Goal: Download file/media

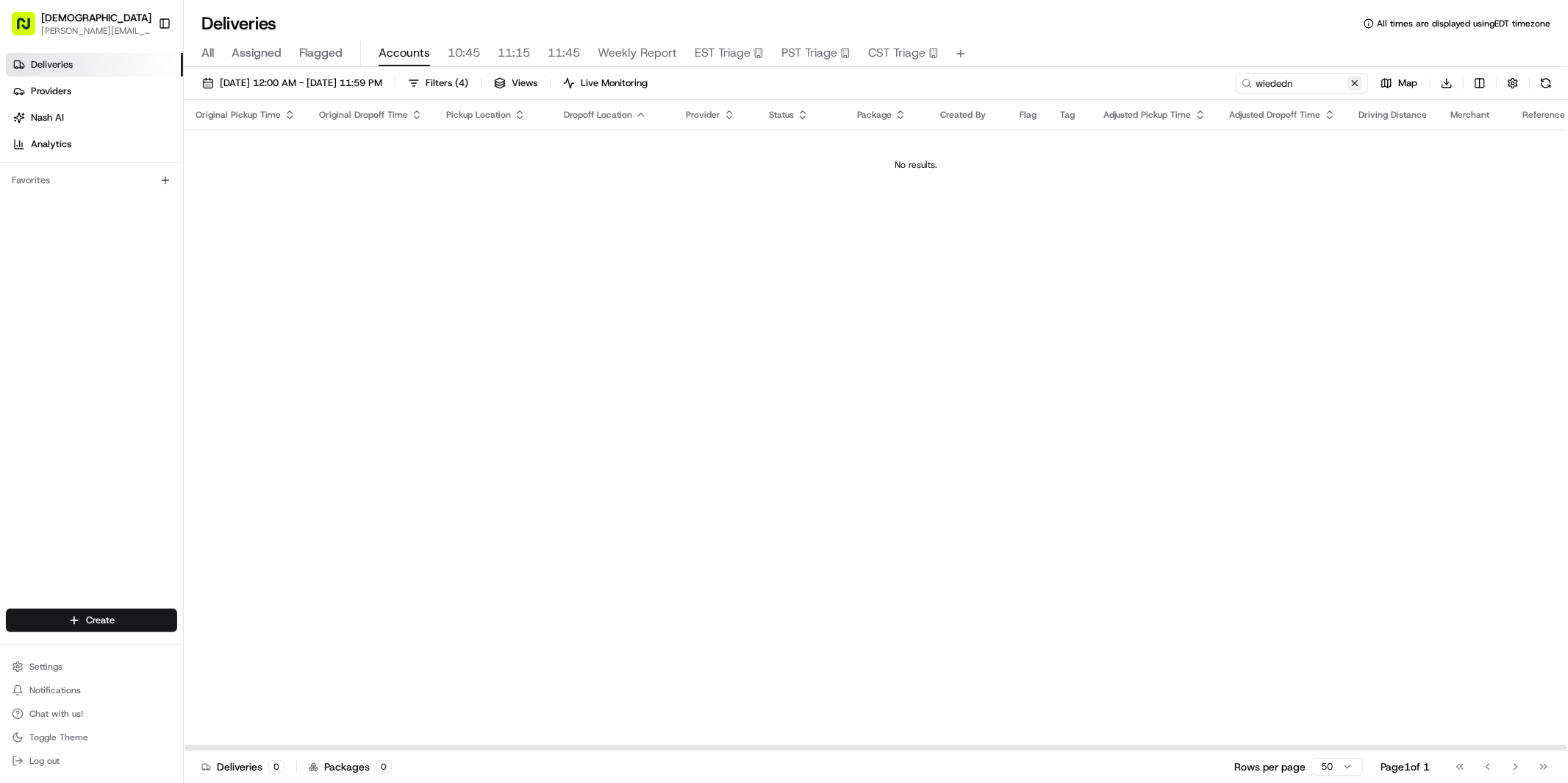
click at [1355, 83] on button at bounding box center [1354, 82] width 14 height 14
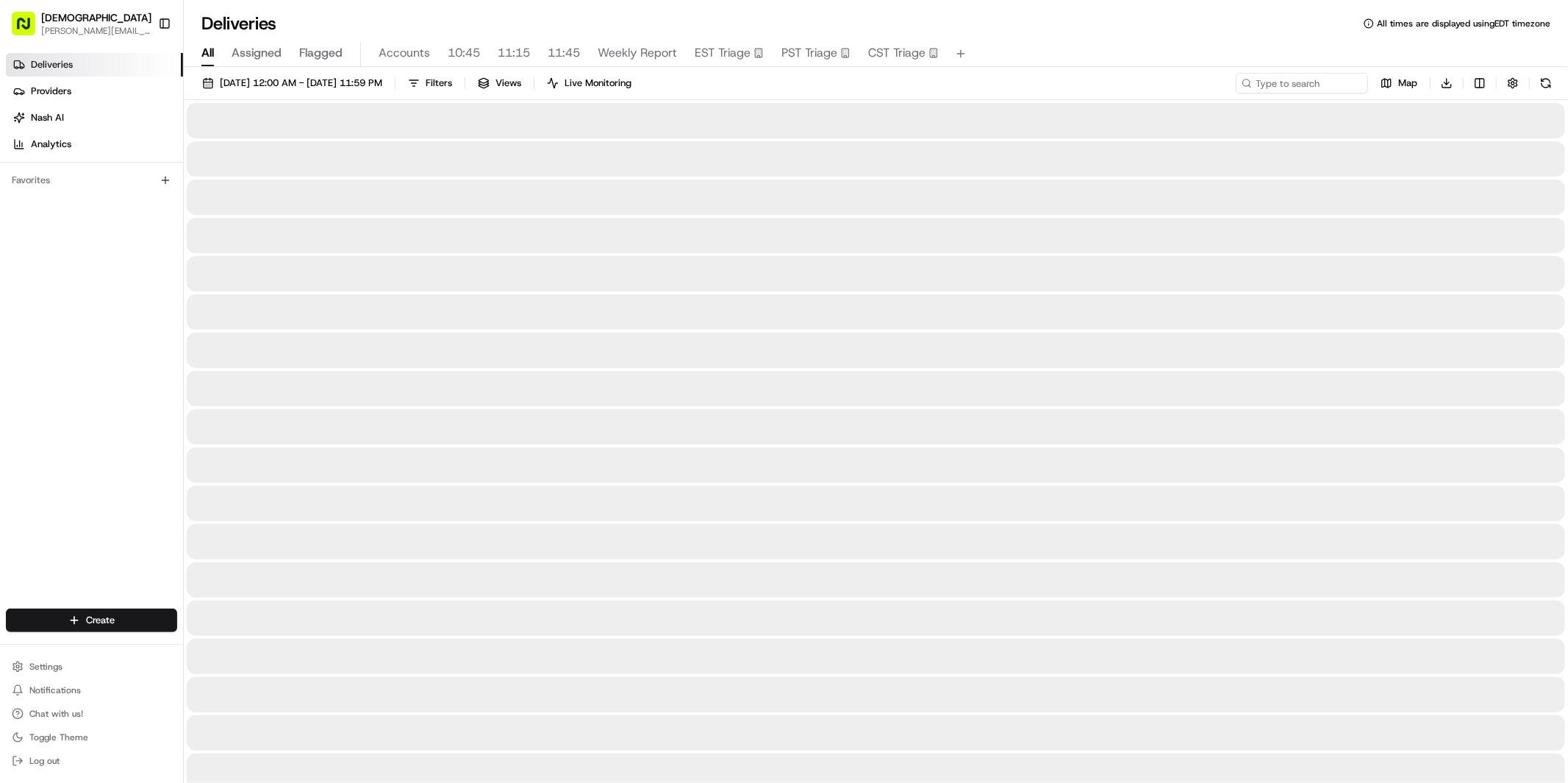
click at [203, 54] on span "All" at bounding box center [207, 53] width 12 height 17
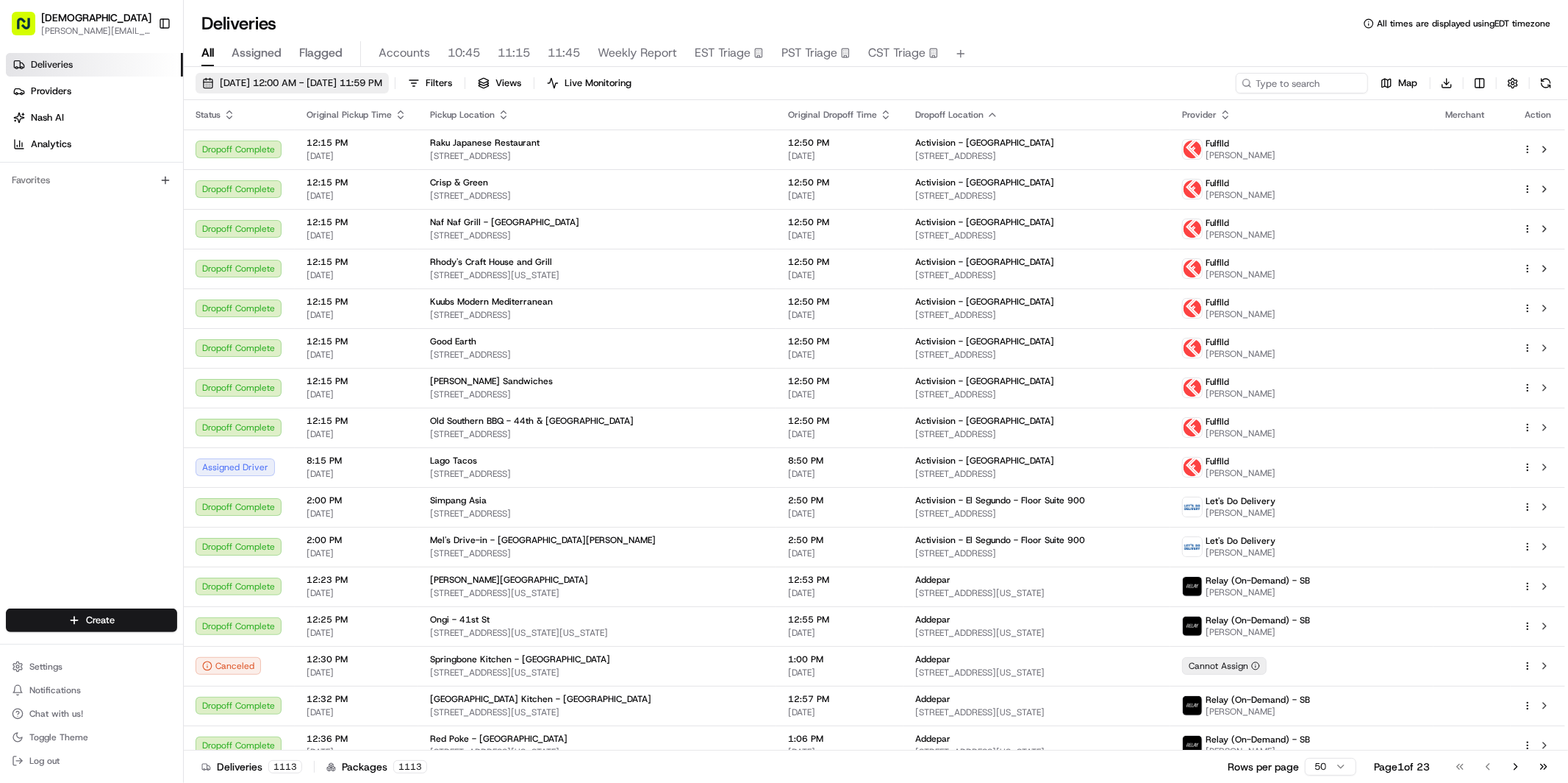
click at [326, 79] on span "[DATE] 12:00 AM - [DATE] 11:59 PM" at bounding box center [301, 83] width 162 height 13
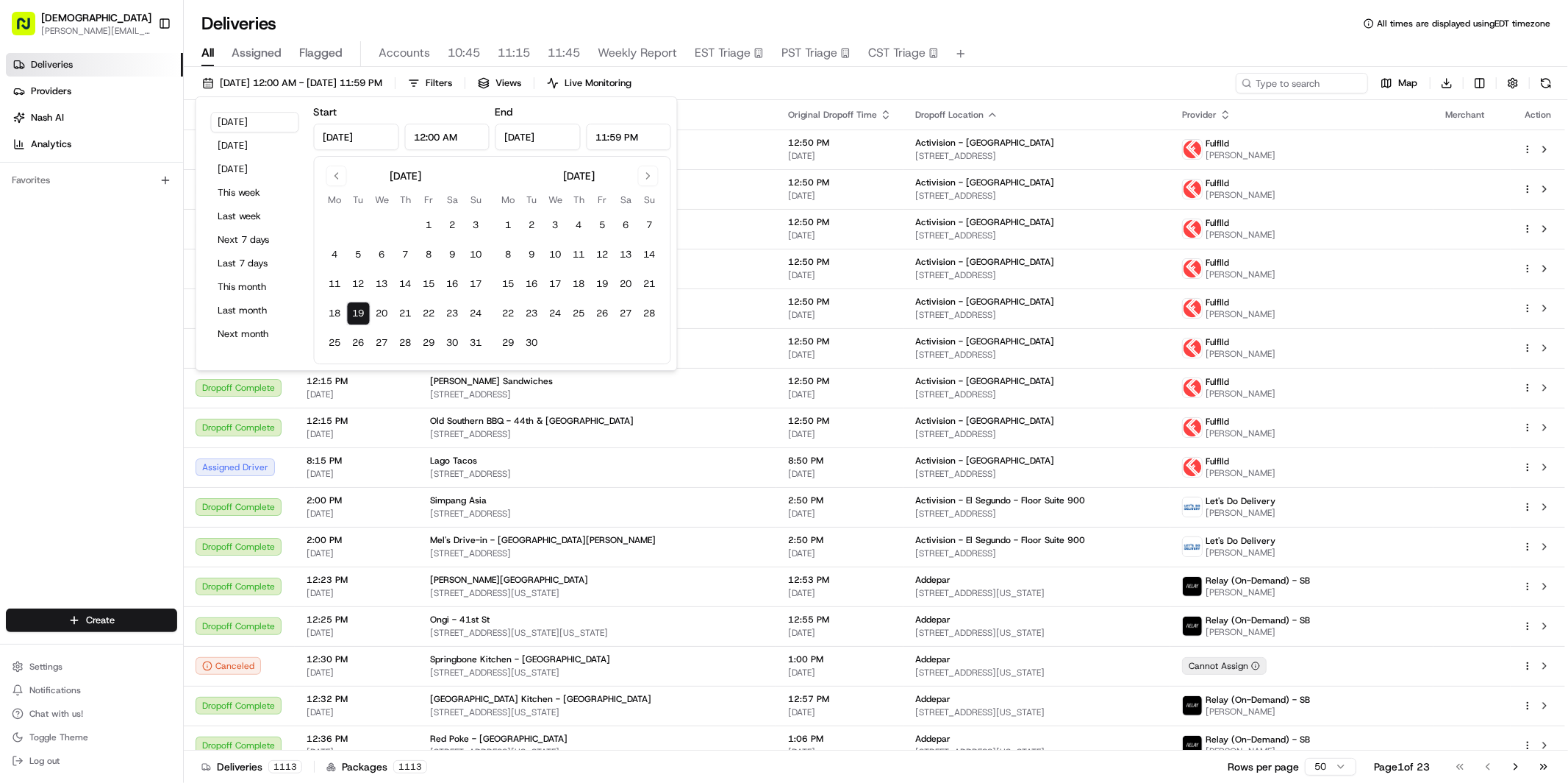
click at [848, 77] on div "[DATE] 12:00 AM - [DATE] 11:59 PM Filters Views Live Monitoring Map Download" at bounding box center [875, 86] width 1385 height 27
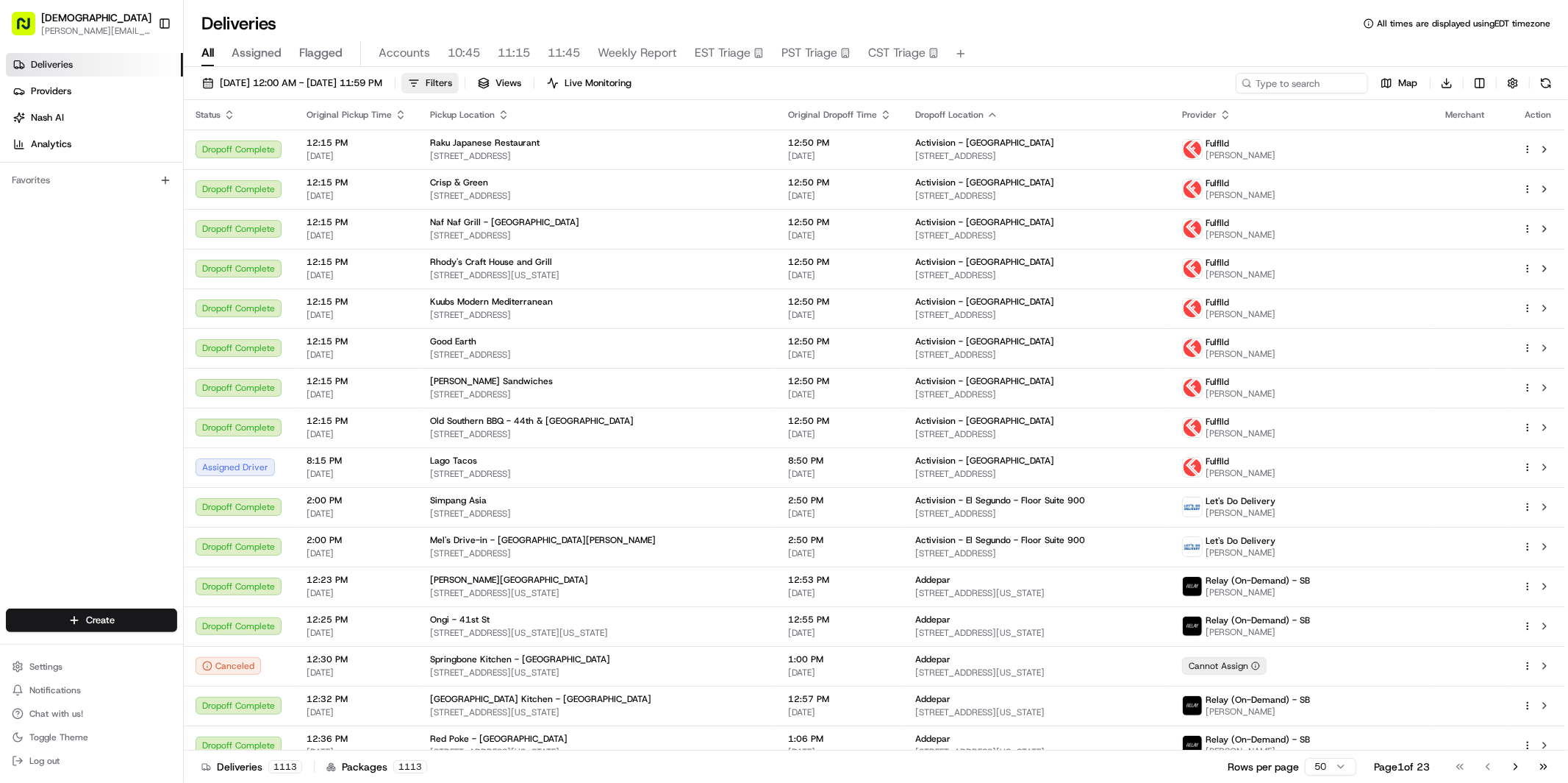
click at [459, 82] on button "Filters" at bounding box center [430, 83] width 57 height 21
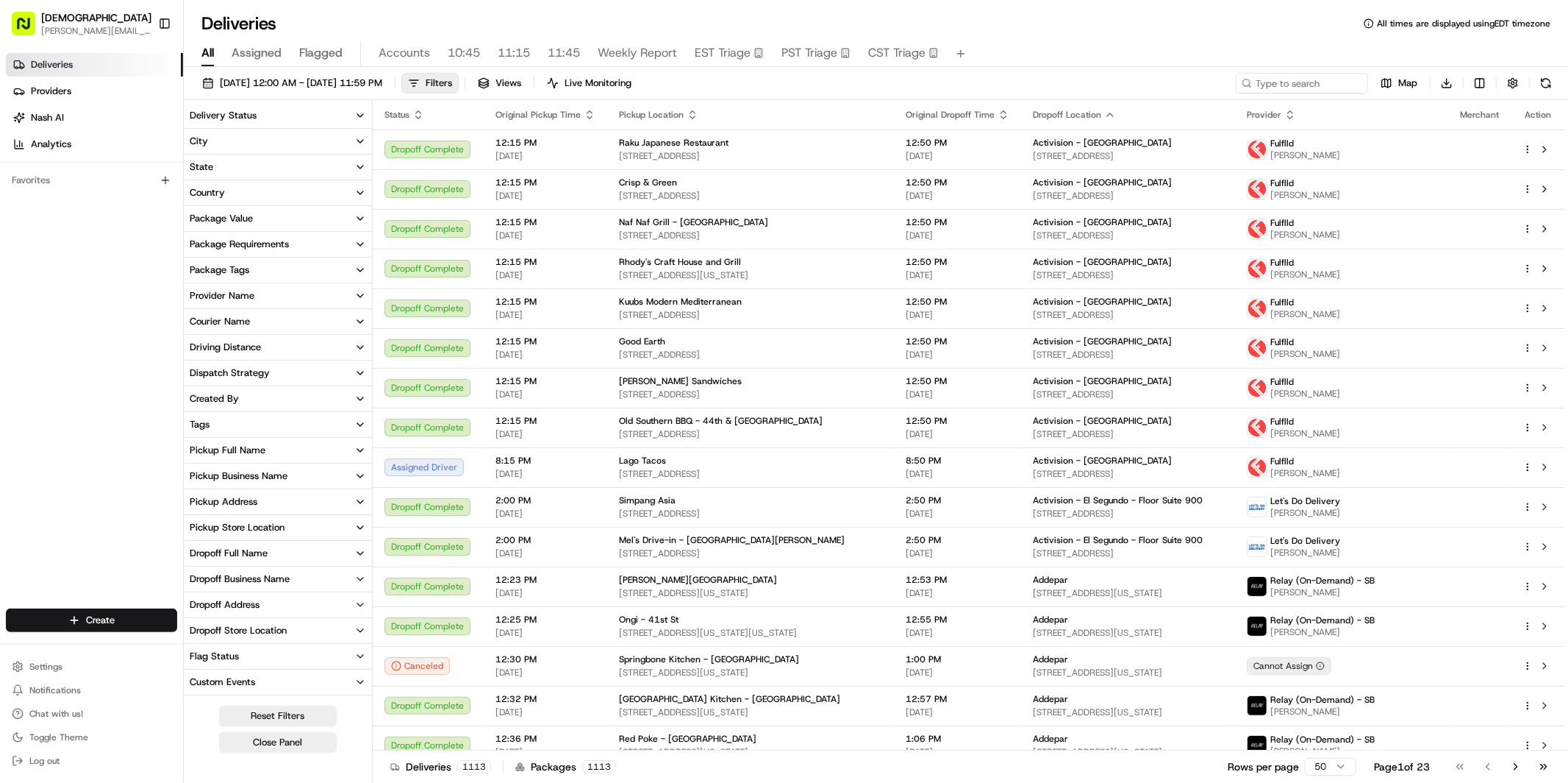
click at [286, 114] on button "Delivery Status" at bounding box center [277, 116] width 188 height 25
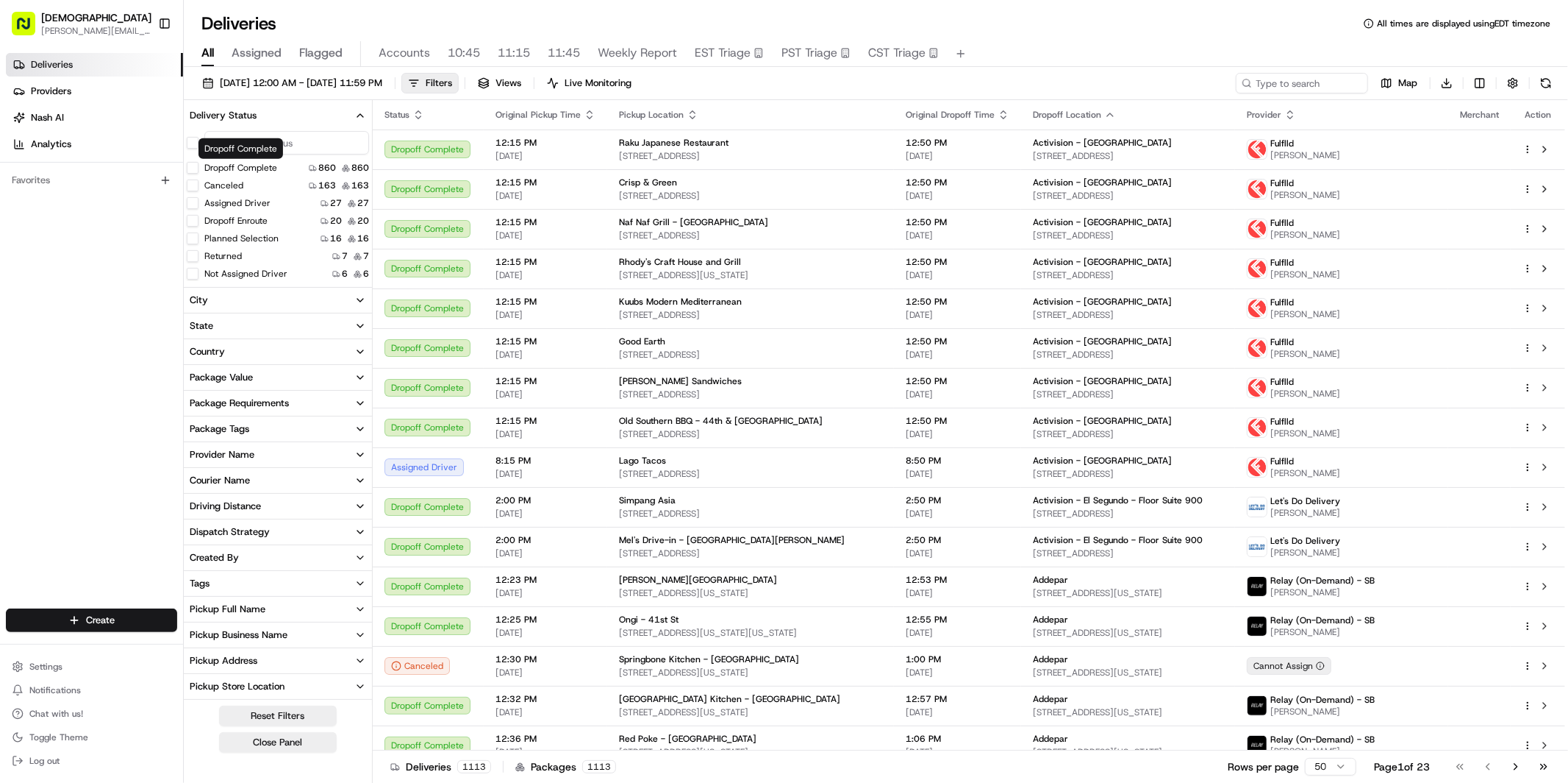
click at [191, 167] on button "Dropoff Complete" at bounding box center [192, 167] width 11 height 11
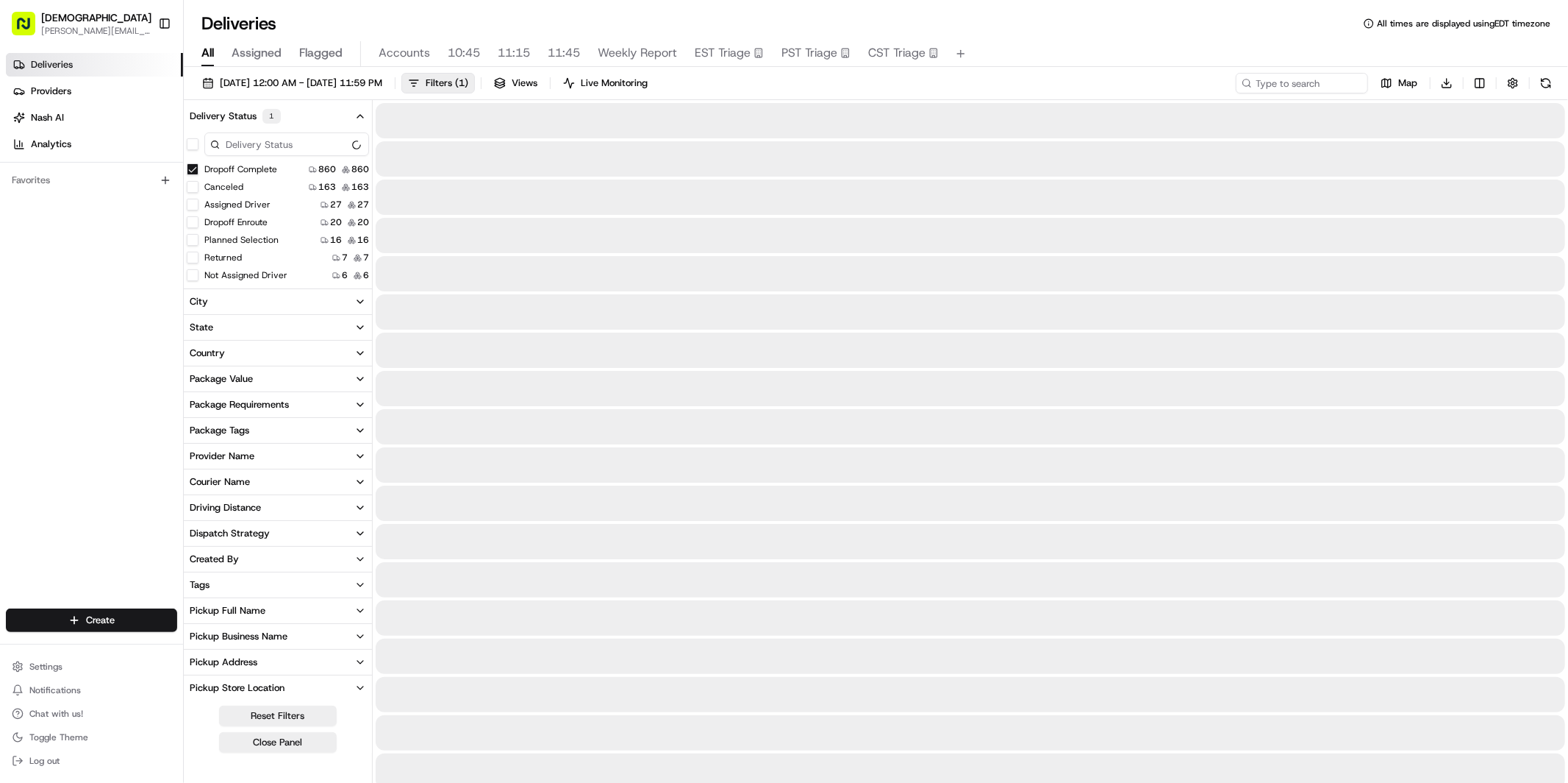
click at [355, 114] on icon "button" at bounding box center [360, 116] width 11 height 11
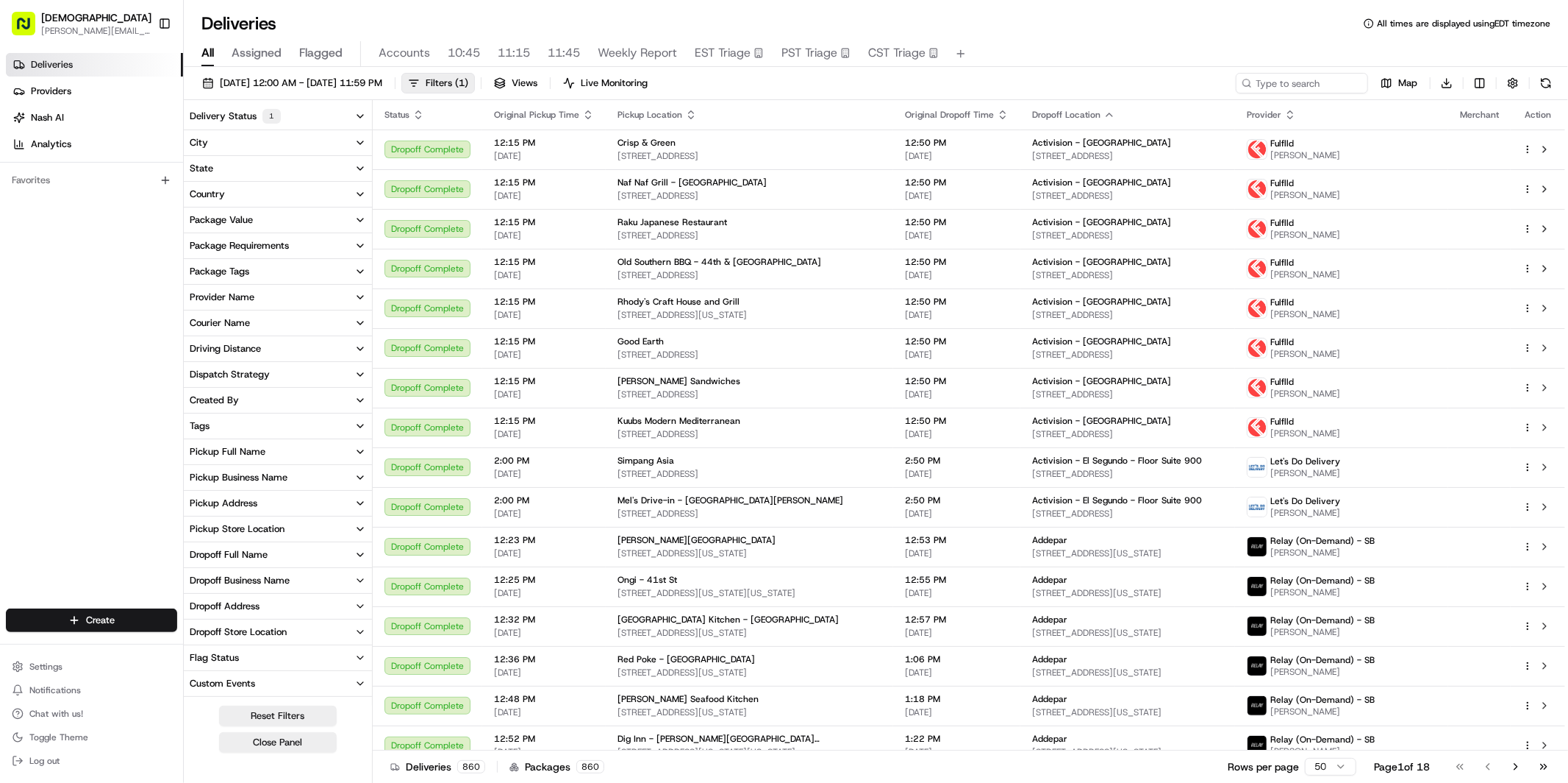
click at [360, 576] on icon "button" at bounding box center [360, 580] width 11 height 11
click at [301, 602] on input at bounding box center [287, 607] width 164 height 24
type input "sprout"
click at [193, 631] on 7 "Sprout Social - Floor 7" at bounding box center [192, 633] width 11 height 11
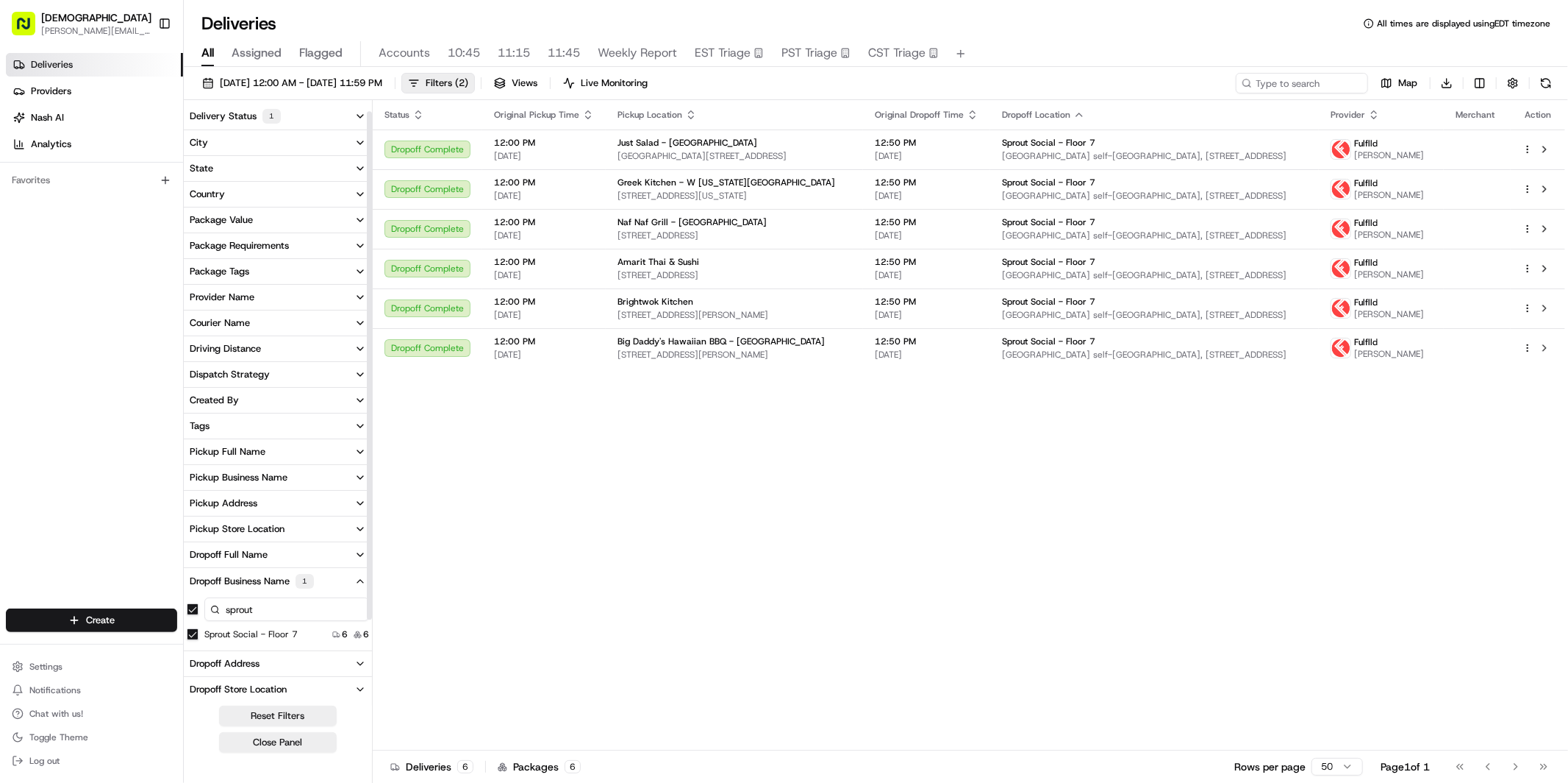
scroll to position [20, 0]
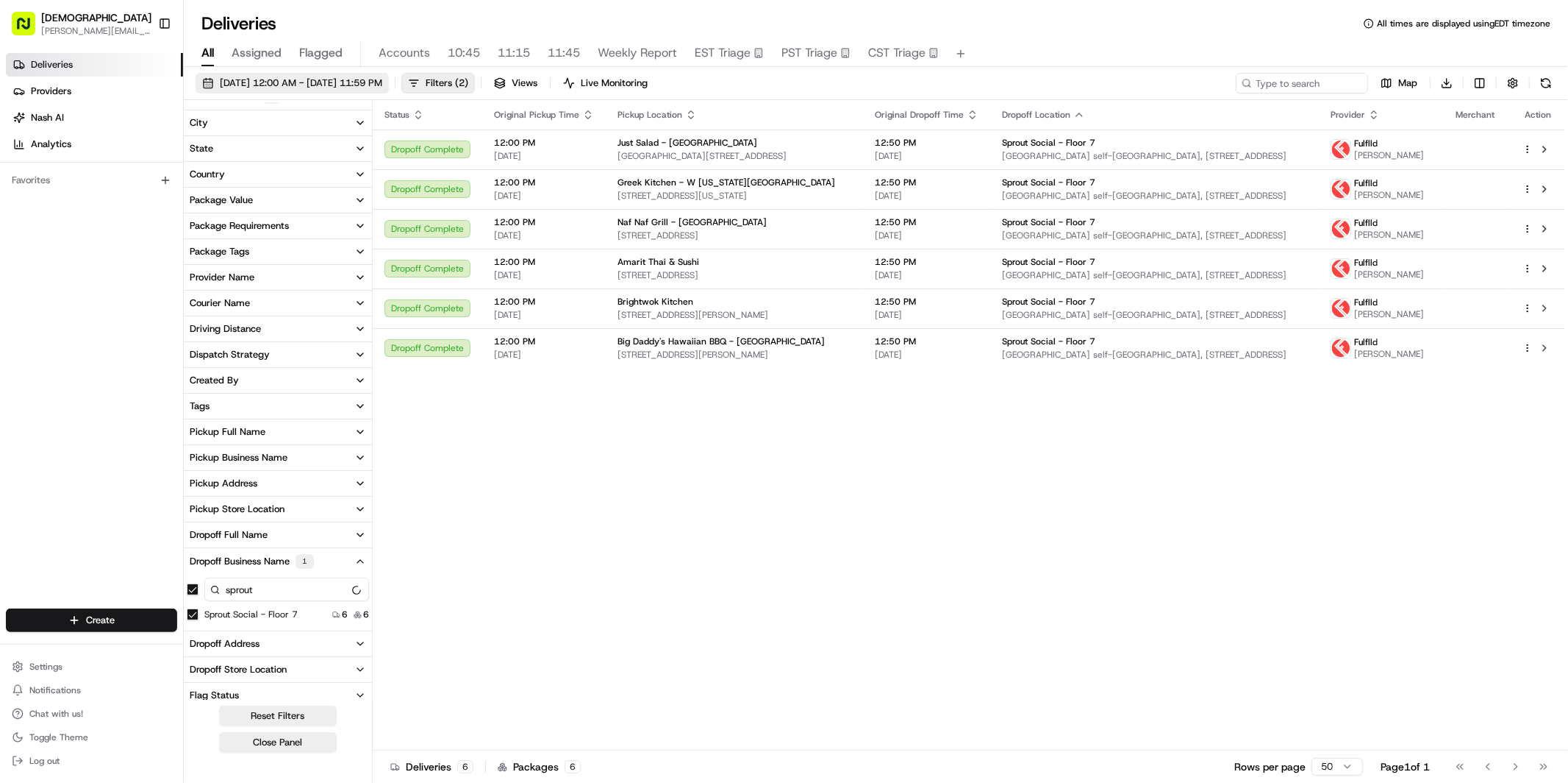
click at [301, 80] on span "[DATE] 12:00 AM - [DATE] 11:59 PM" at bounding box center [301, 83] width 162 height 13
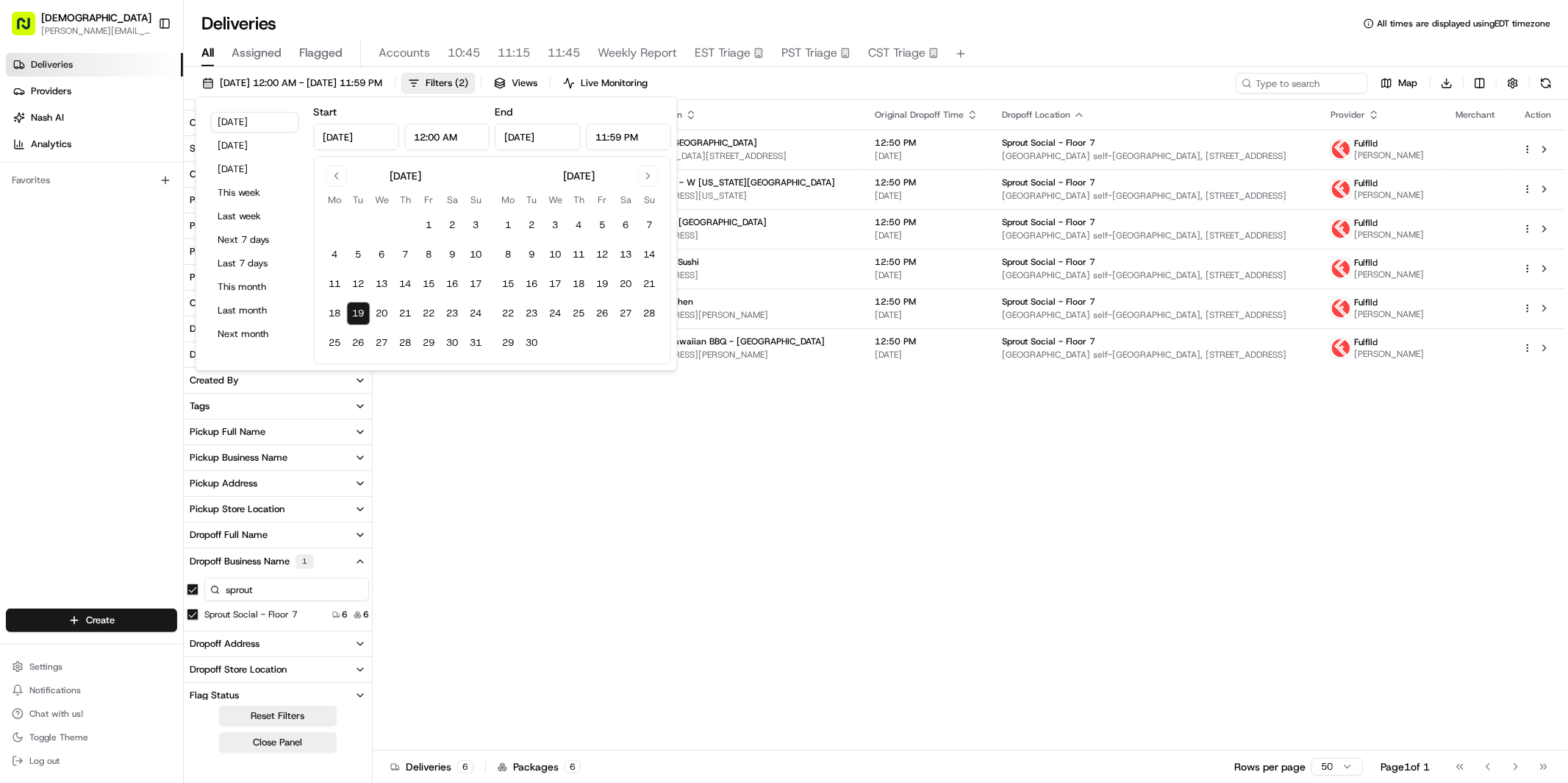
click at [328, 139] on input "[DATE]" at bounding box center [356, 137] width 85 height 27
click at [332, 139] on input "[DATE]" at bounding box center [356, 137] width 85 height 27
click at [324, 168] on div "[DATE]" at bounding box center [406, 174] width 164 height 17
click at [332, 173] on button "Go to previous month" at bounding box center [337, 176] width 21 height 21
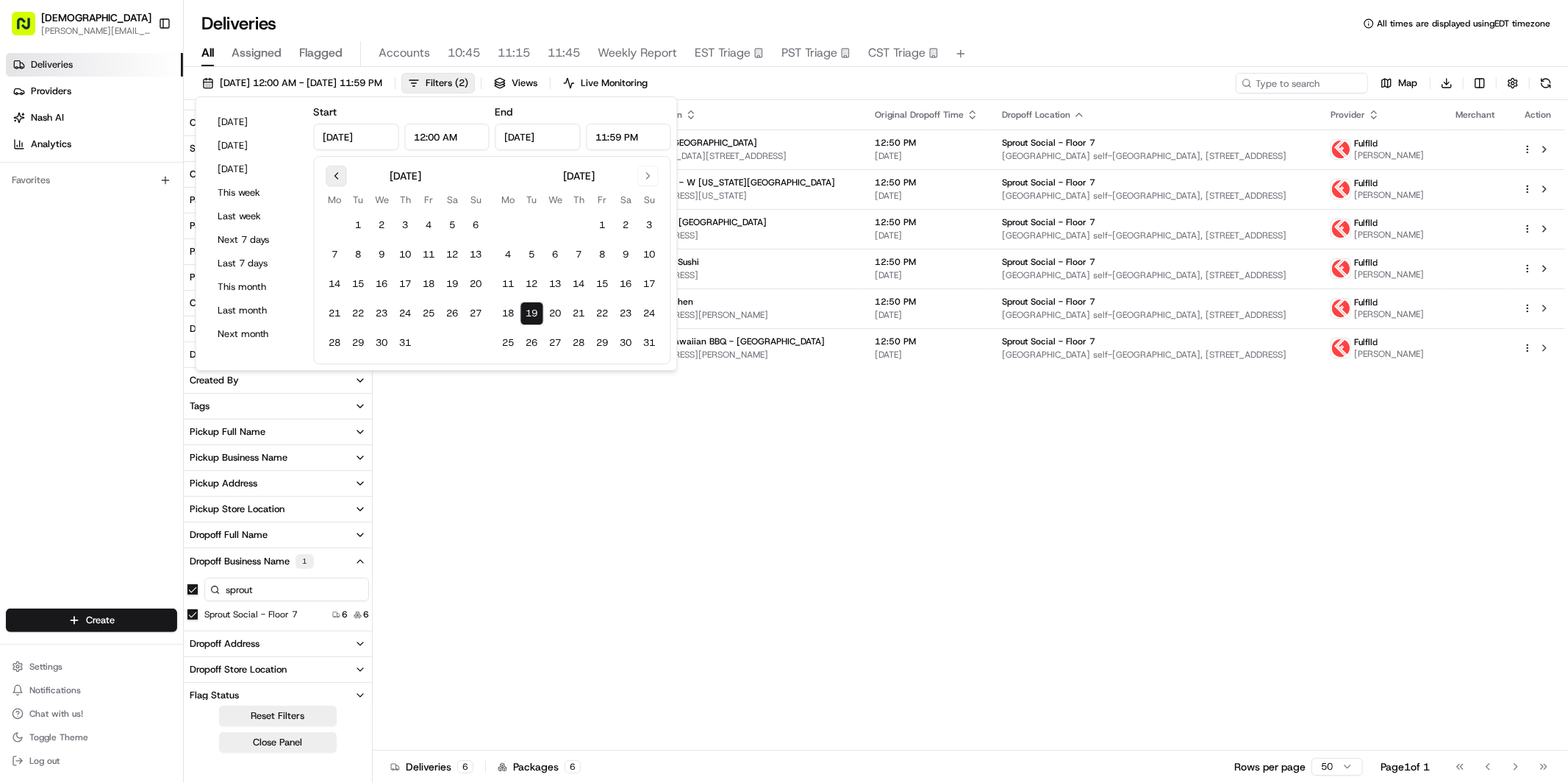
click at [332, 173] on button "Go to previous month" at bounding box center [337, 176] width 21 height 21
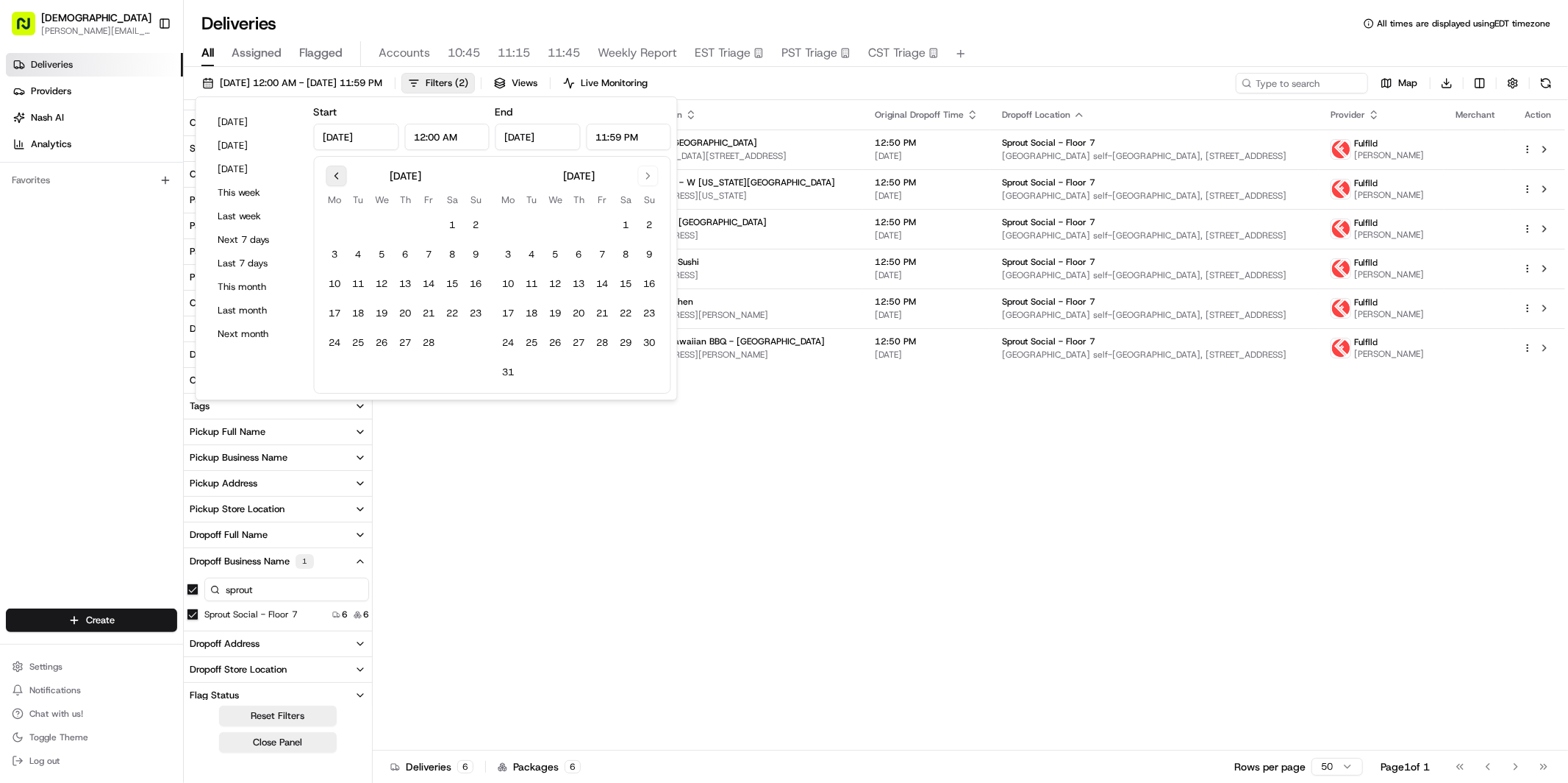
click at [332, 173] on button "Go to previous month" at bounding box center [337, 176] width 21 height 21
click at [385, 229] on button "1" at bounding box center [382, 225] width 24 height 24
type input "[DATE]"
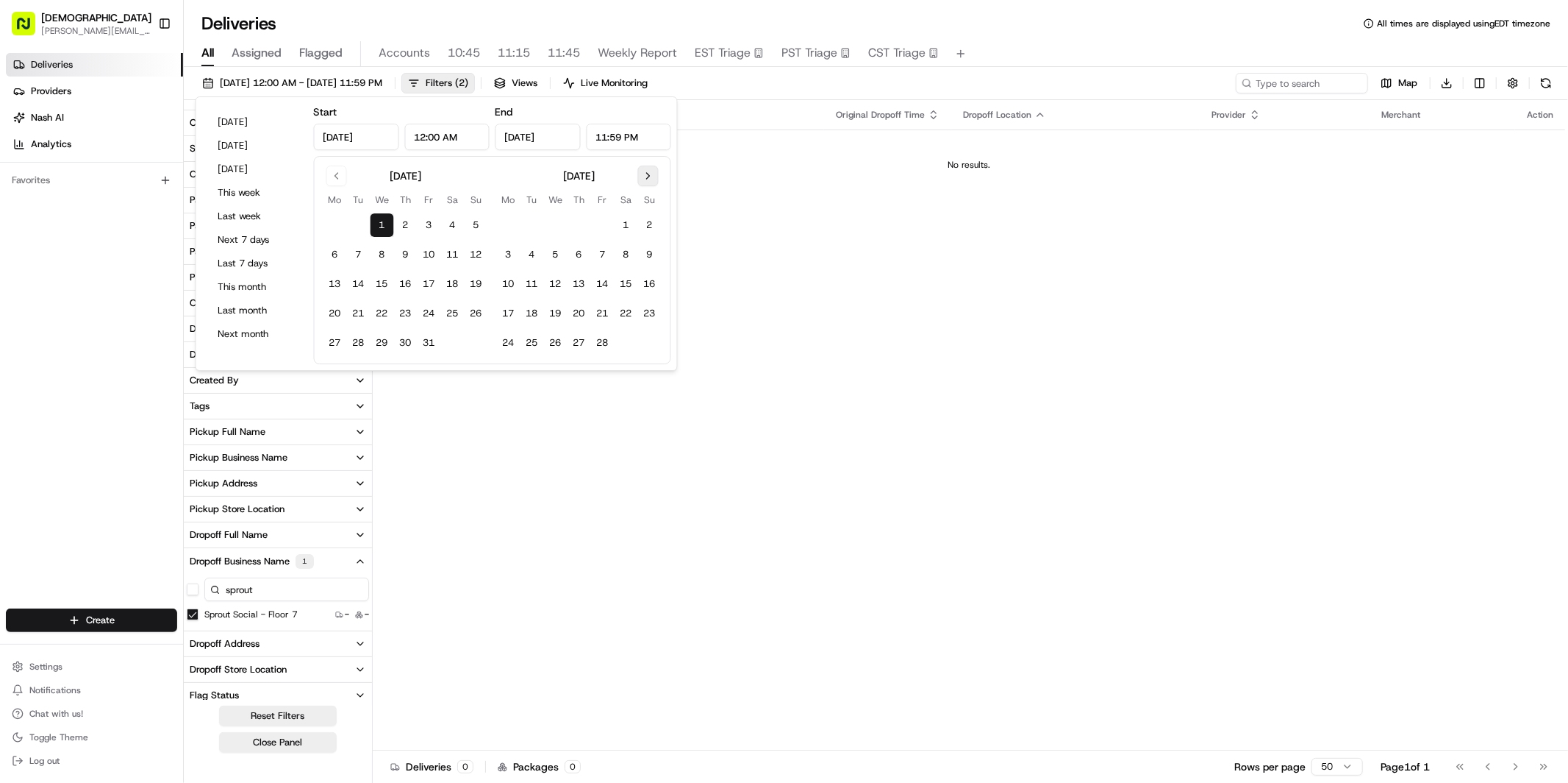
click at [646, 173] on button "Go to next month" at bounding box center [649, 176] width 21 height 21
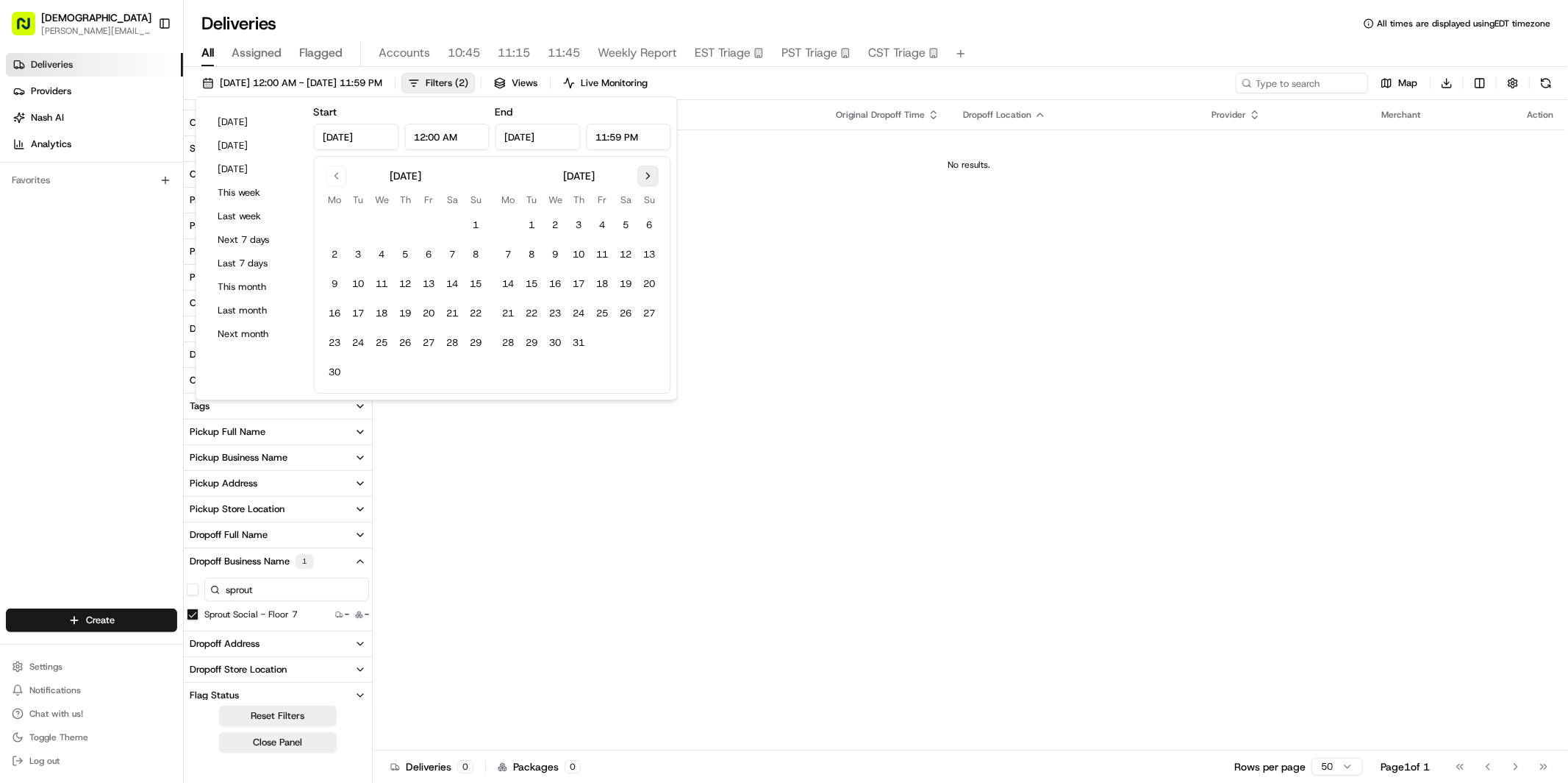
click at [646, 173] on button "Go to next month" at bounding box center [649, 176] width 21 height 21
click at [358, 308] on button "19" at bounding box center [358, 313] width 24 height 24
type input "[DATE]"
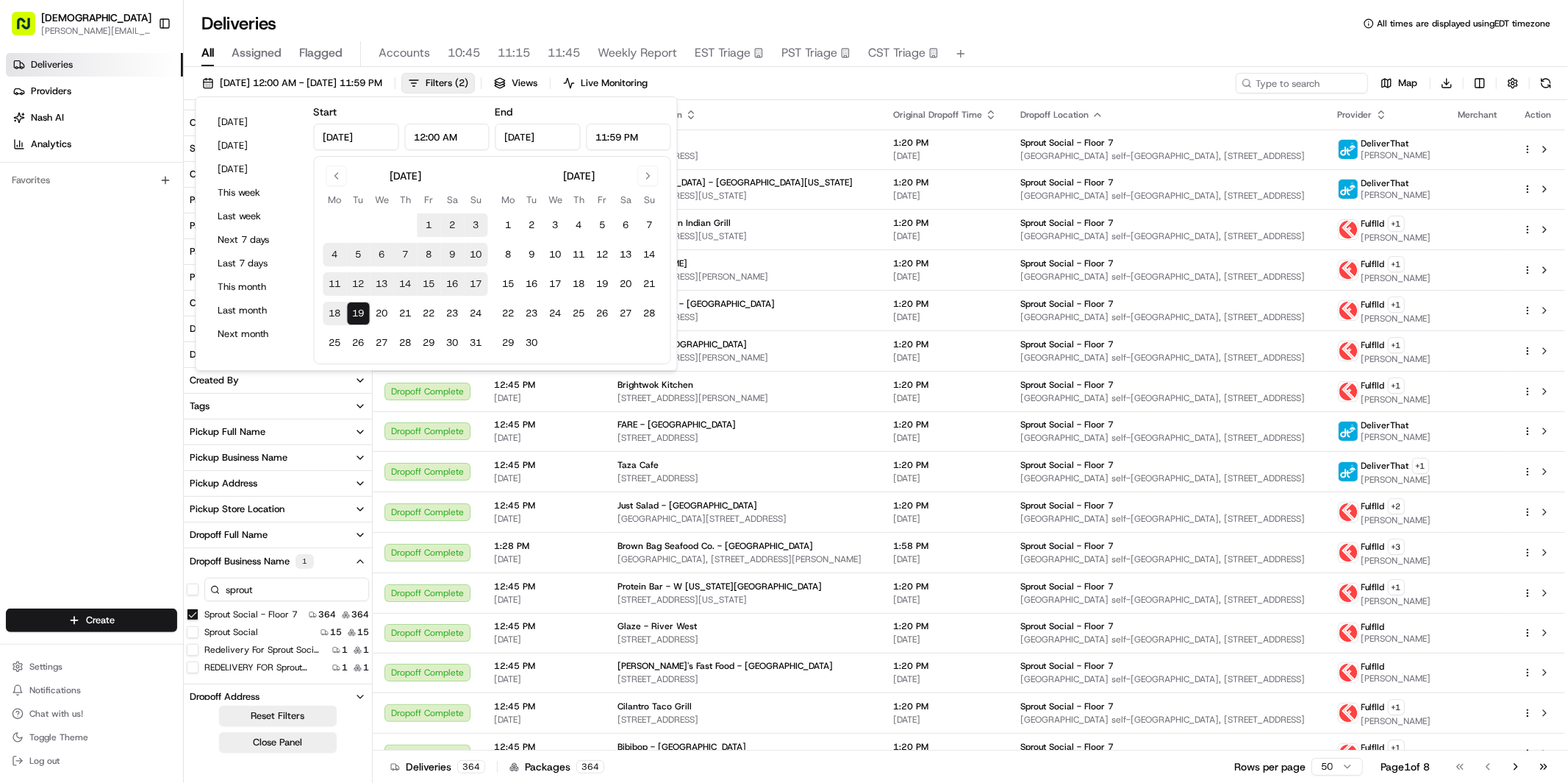
click at [751, 85] on div "[DATE] 12:00 AM - [DATE] 11:59 PM Filters ( 2 ) Views Live Monitoring Map Downl…" at bounding box center [875, 86] width 1385 height 27
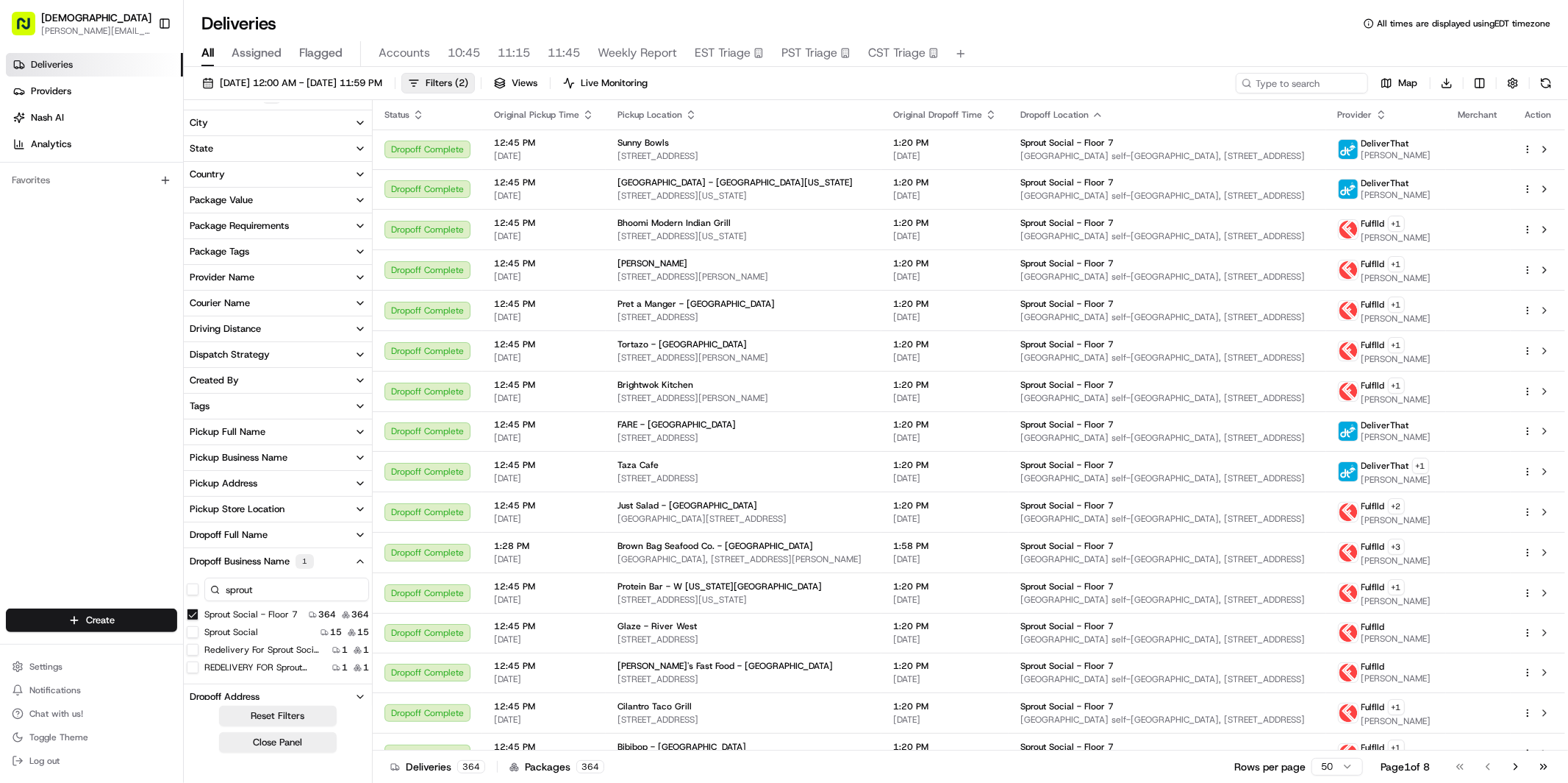
click at [219, 398] on button "Tags" at bounding box center [277, 406] width 188 height 25
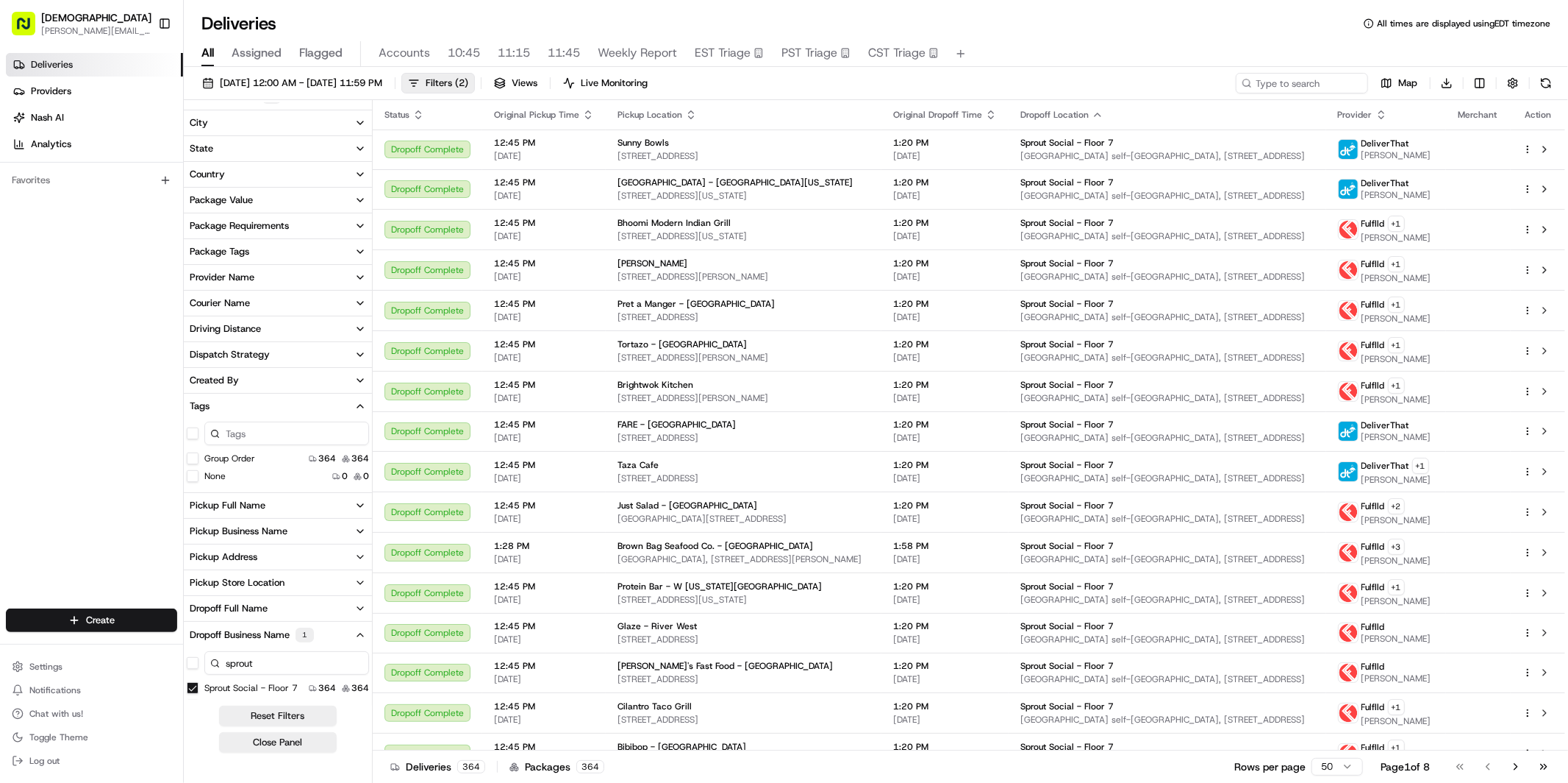
click at [197, 461] on Order "Group Order" at bounding box center [192, 458] width 11 height 11
click at [1129, 78] on div "[DATE] 12:00 AM - [DATE] 11:59 PM Filters ( 3 ) Views Live Monitoring Map Downl…" at bounding box center [875, 86] width 1385 height 27
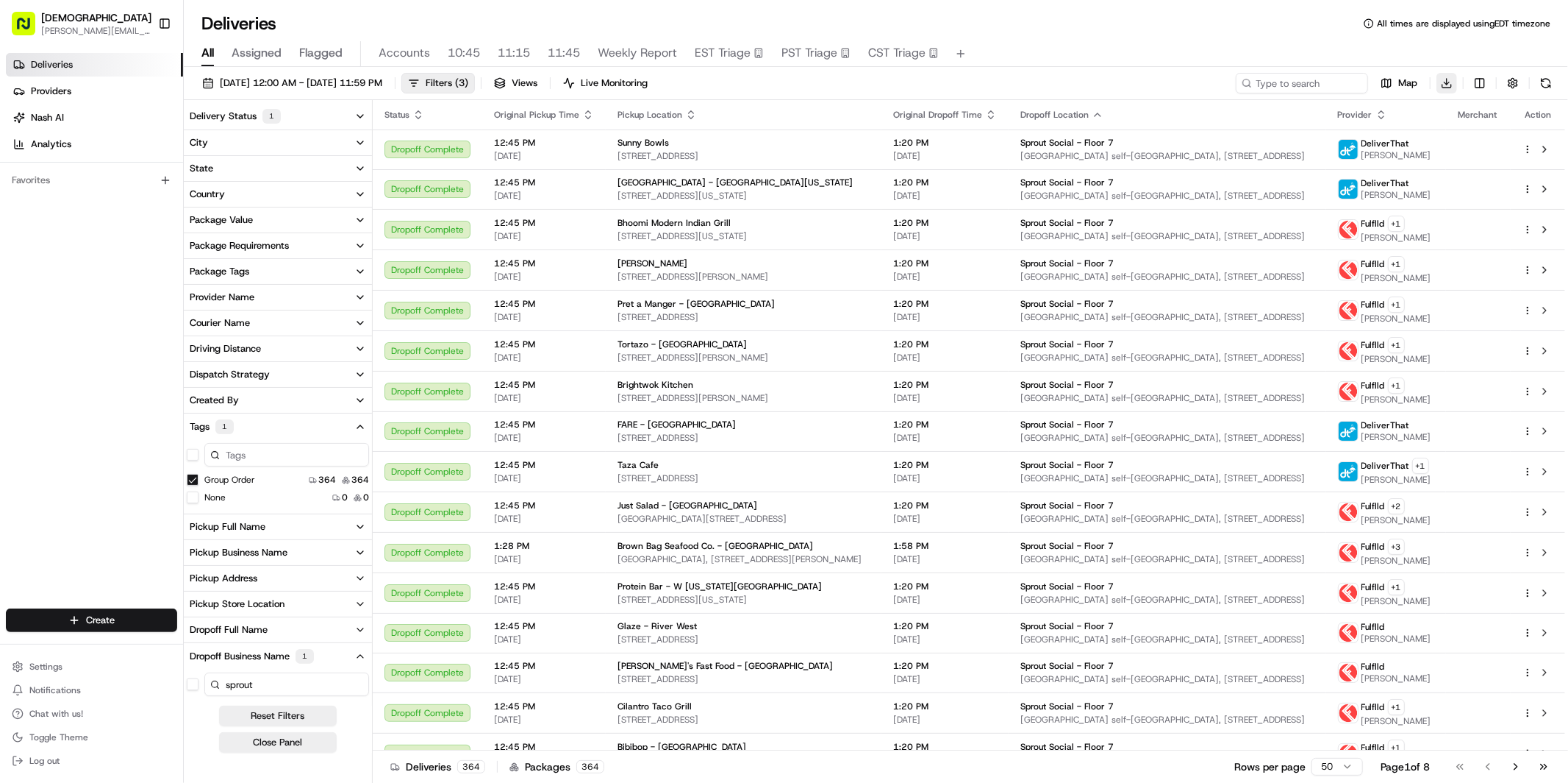
click at [1450, 84] on html "Sharebite [PERSON_NAME][EMAIL_ADDRESS][DOMAIN_NAME] Toggle Sidebar Deliveries P…" at bounding box center [784, 391] width 1568 height 783
click at [1407, 139] on span "Completed Report" at bounding box center [1404, 138] width 73 height 11
